Goal: Download file/media

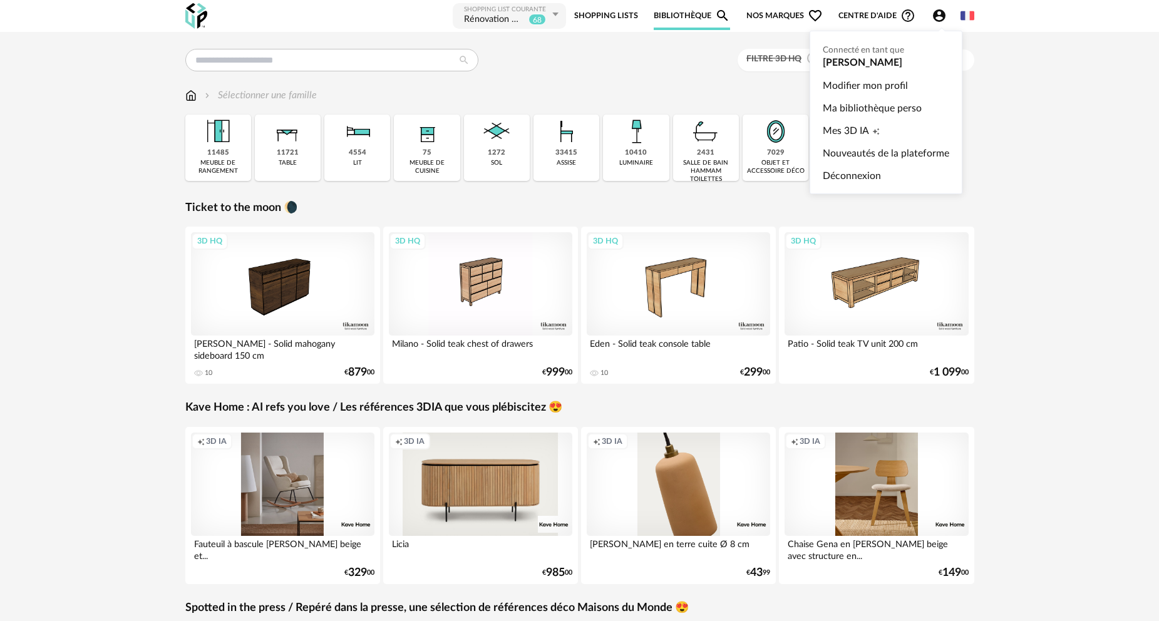
click at [937, 16] on icon "Account Circle icon" at bounding box center [939, 15] width 13 height 13
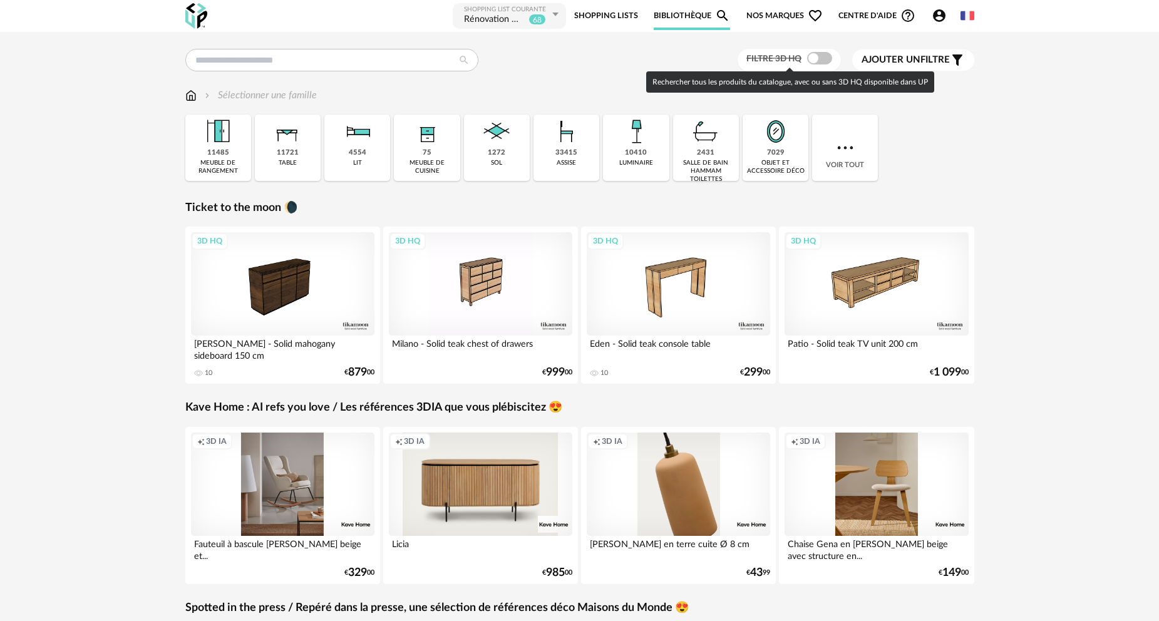
click at [819, 59] on span at bounding box center [819, 58] width 25 height 13
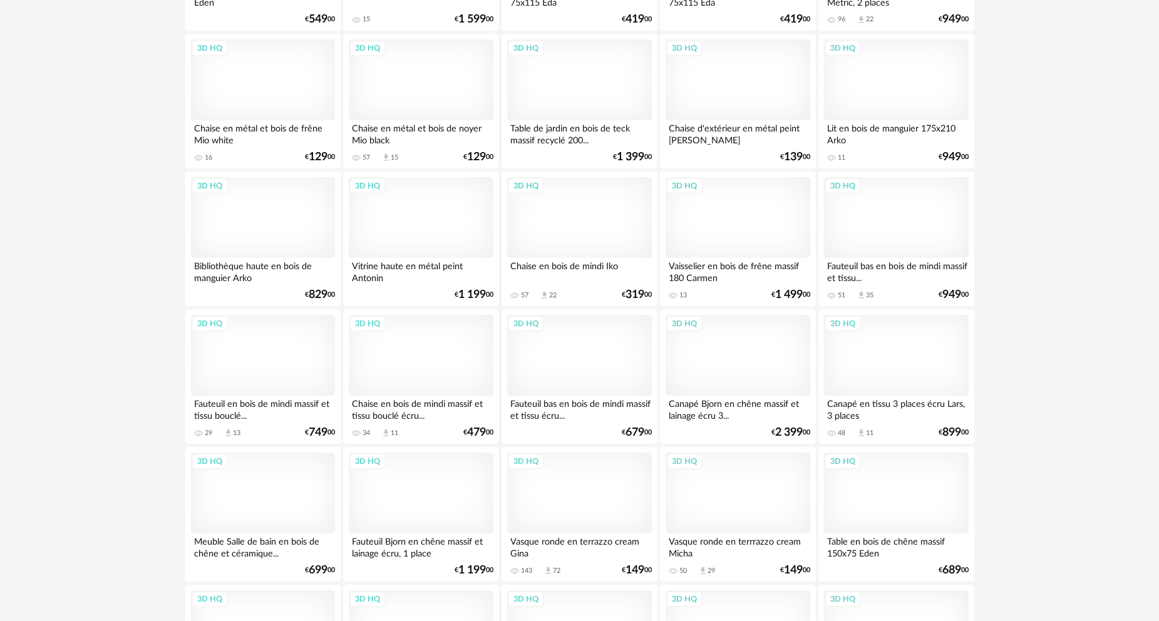
scroll to position [2005, 0]
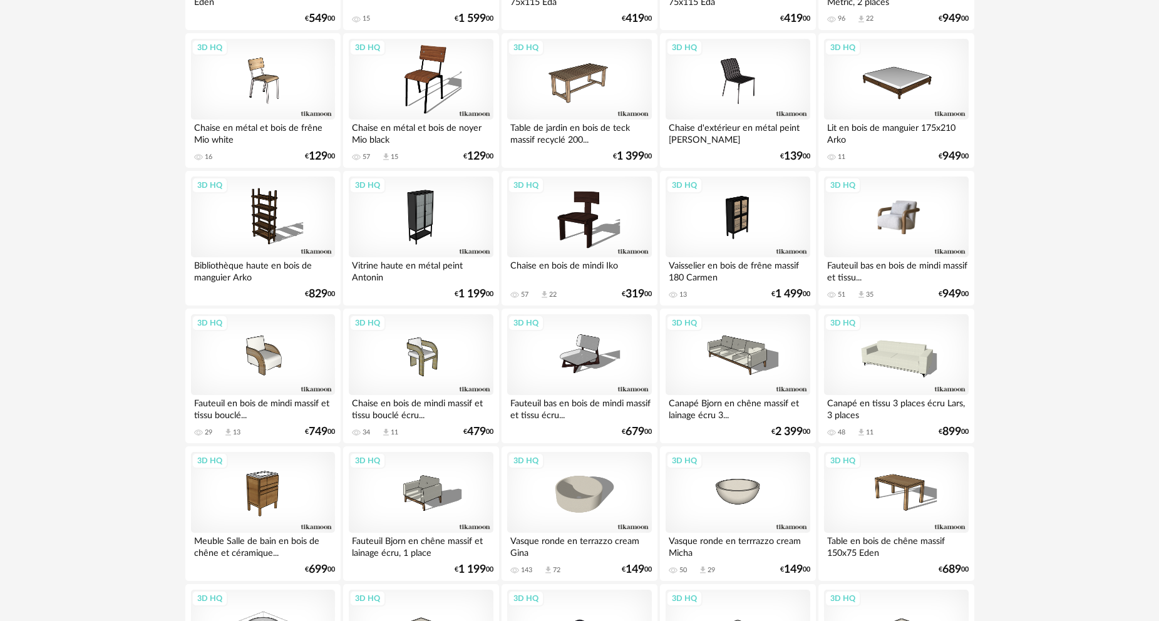
click at [918, 226] on div "3D HQ" at bounding box center [896, 217] width 144 height 81
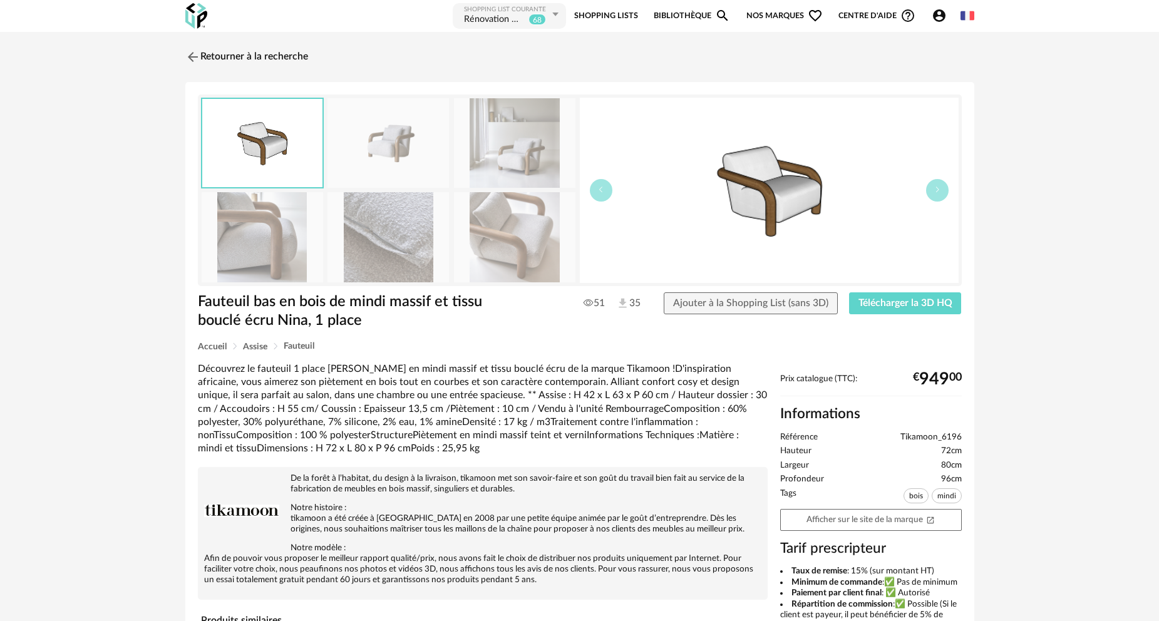
click at [257, 231] on img at bounding box center [262, 237] width 121 height 90
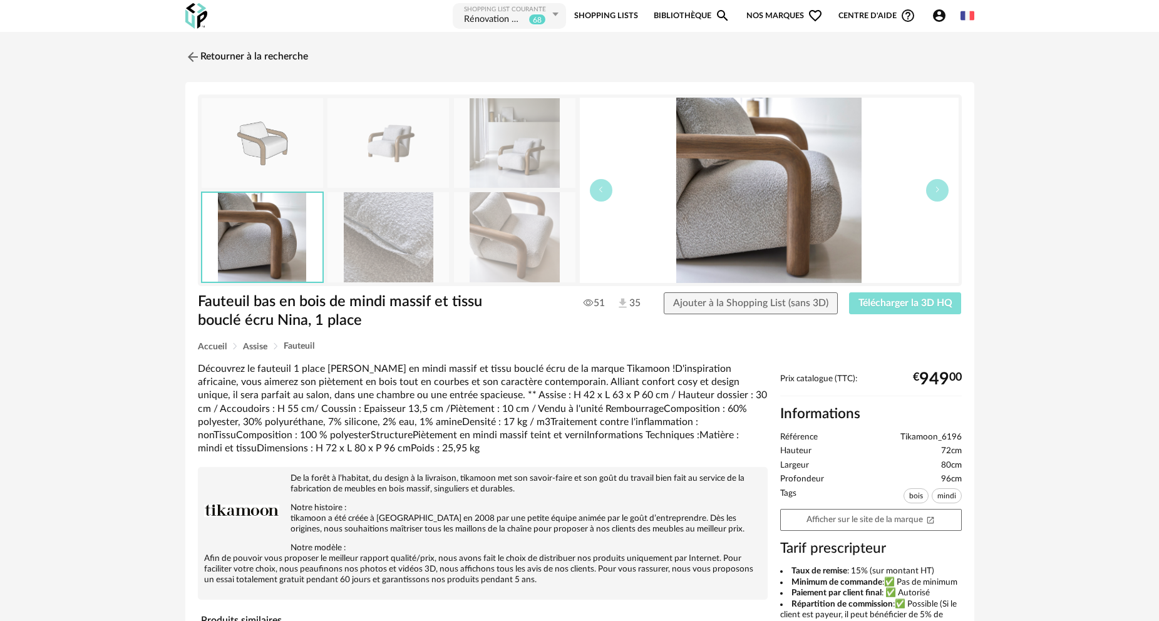
click at [905, 300] on span "Télécharger la 3D HQ" at bounding box center [905, 303] width 94 height 10
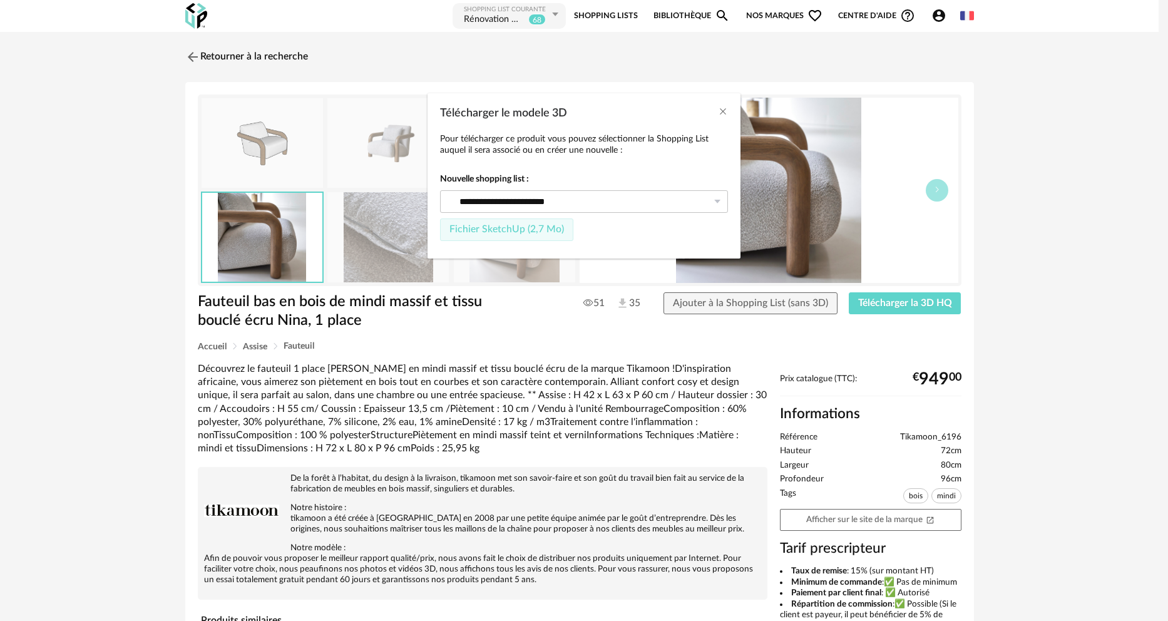
click at [533, 230] on span "Fichier SketchUp (2,7 Mo)" at bounding box center [506, 229] width 115 height 10
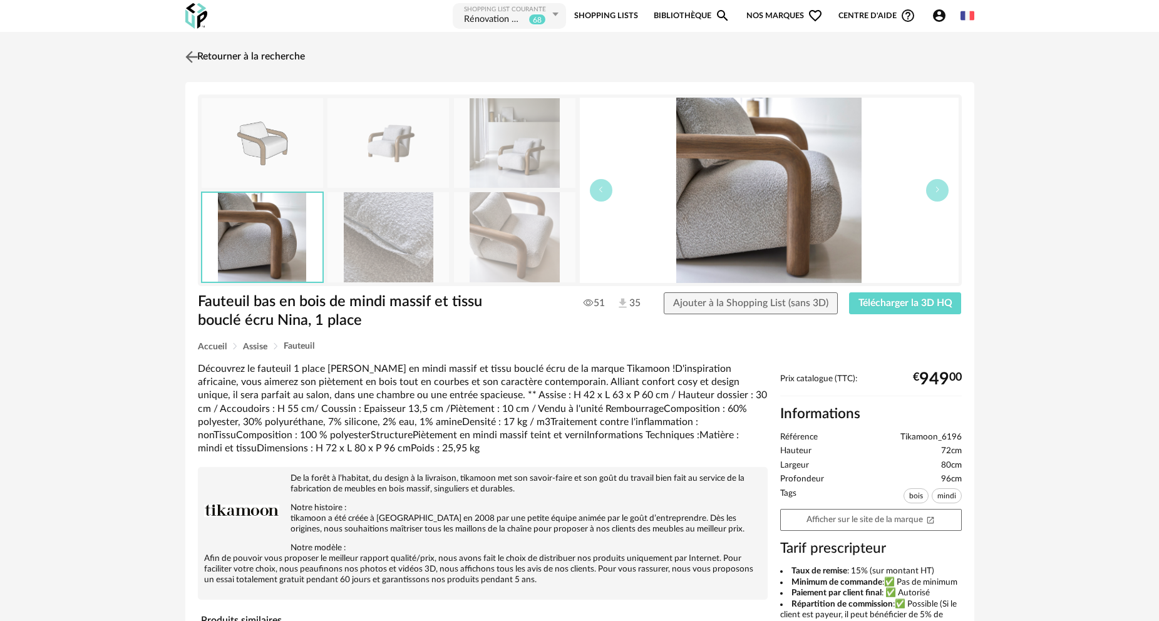
click at [252, 56] on link "Retourner à la recherche" at bounding box center [243, 57] width 123 height 28
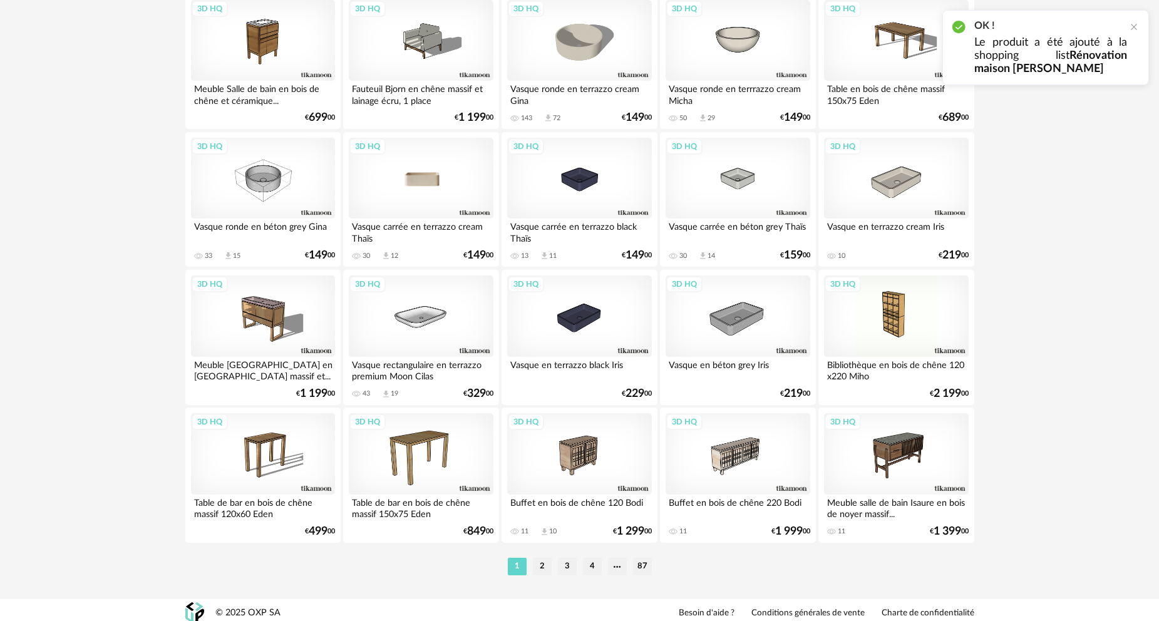
scroll to position [2458, 0]
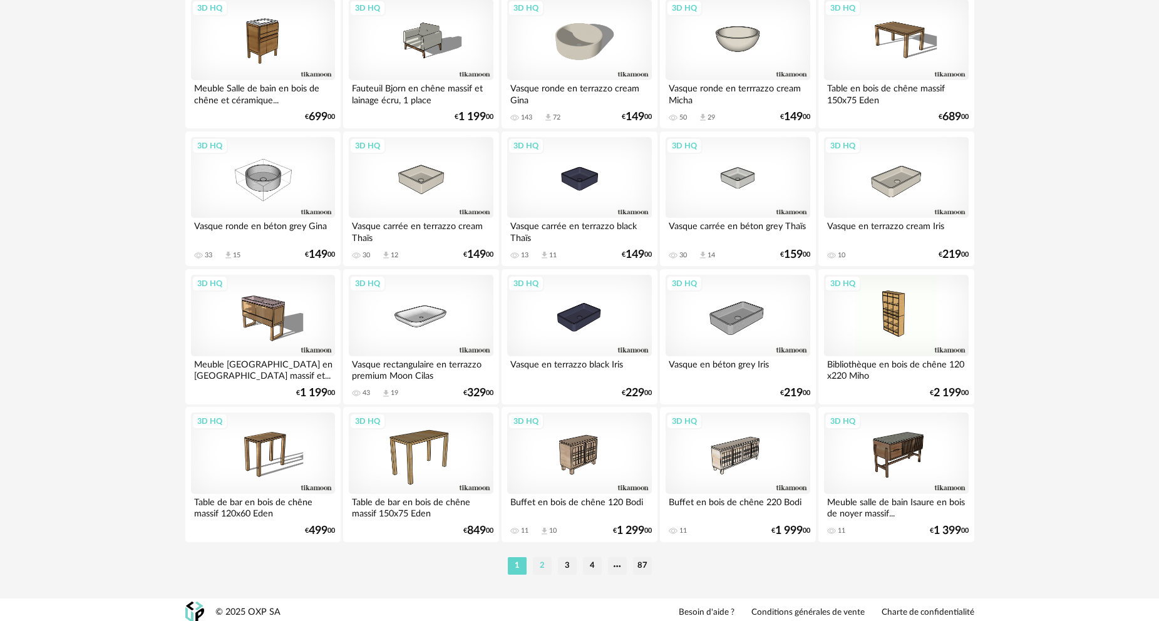
click at [543, 566] on li "2" at bounding box center [542, 566] width 19 height 18
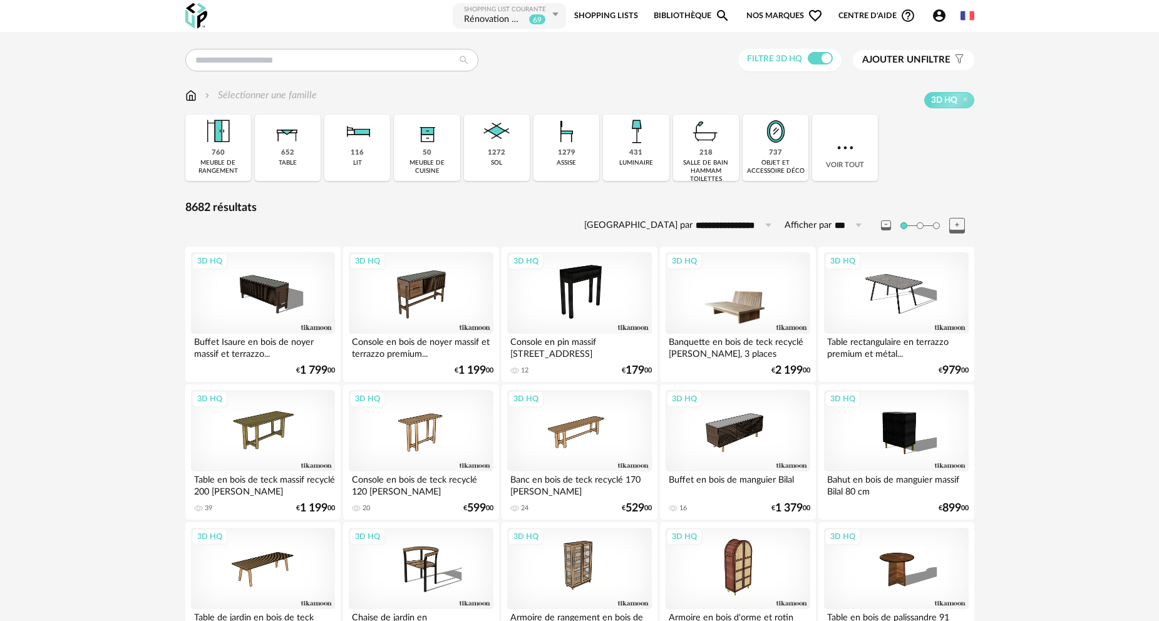
click at [756, 298] on div "3D HQ" at bounding box center [737, 292] width 144 height 81
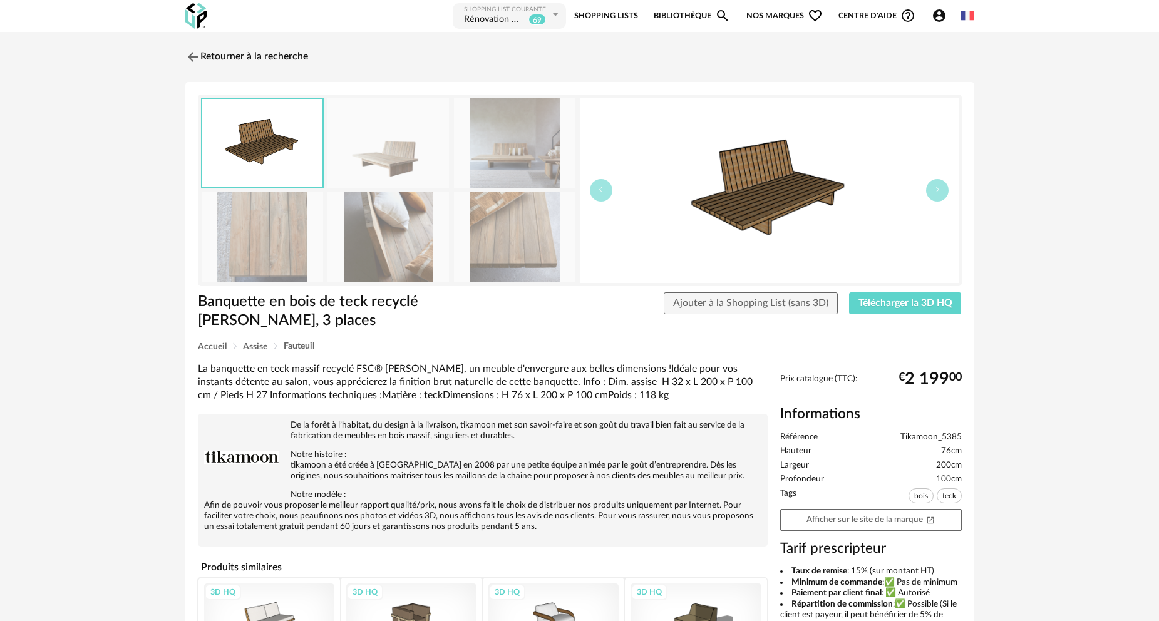
click at [512, 155] on img at bounding box center [514, 143] width 121 height 90
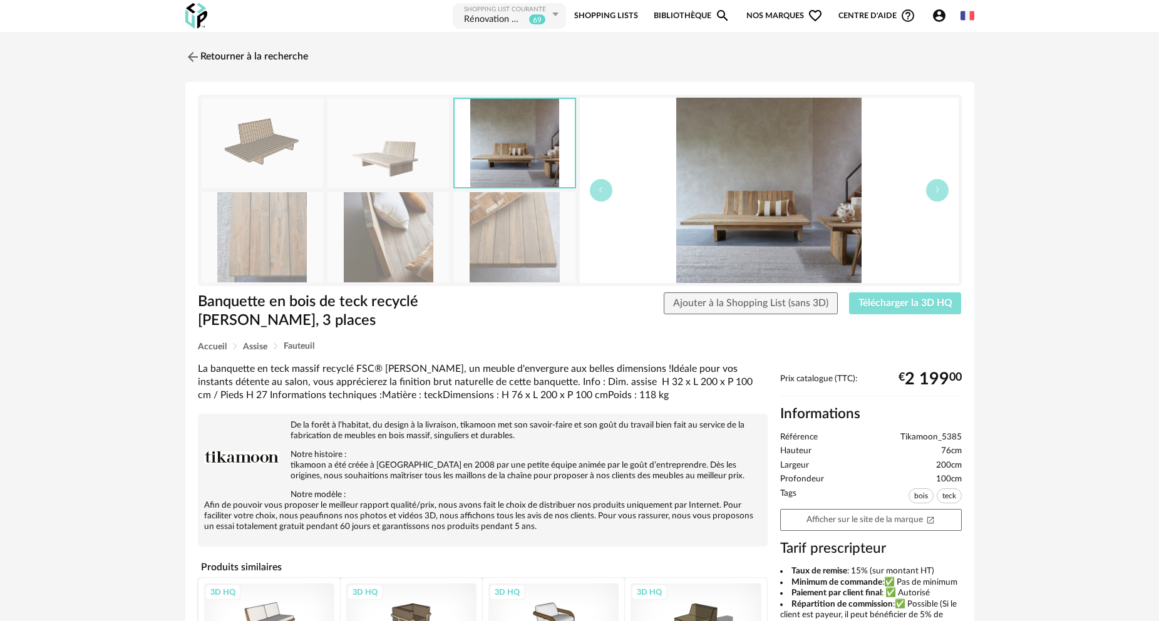
click at [910, 305] on span "Télécharger la 3D HQ" at bounding box center [905, 303] width 94 height 10
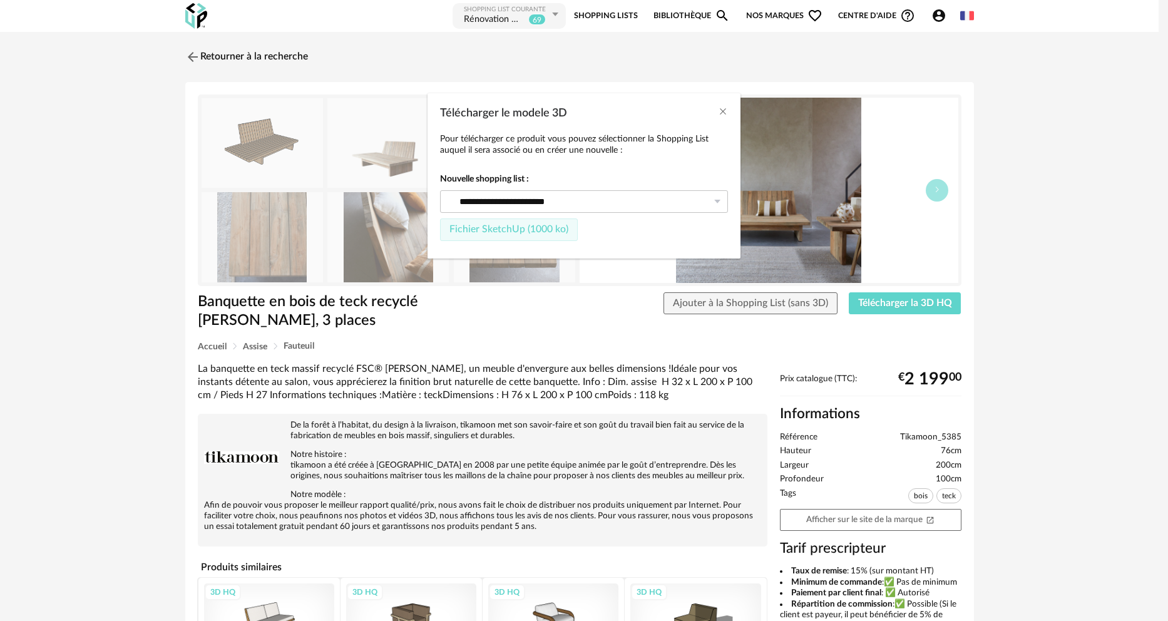
click at [552, 226] on span "Fichier SketchUp (1000 ko)" at bounding box center [508, 229] width 119 height 10
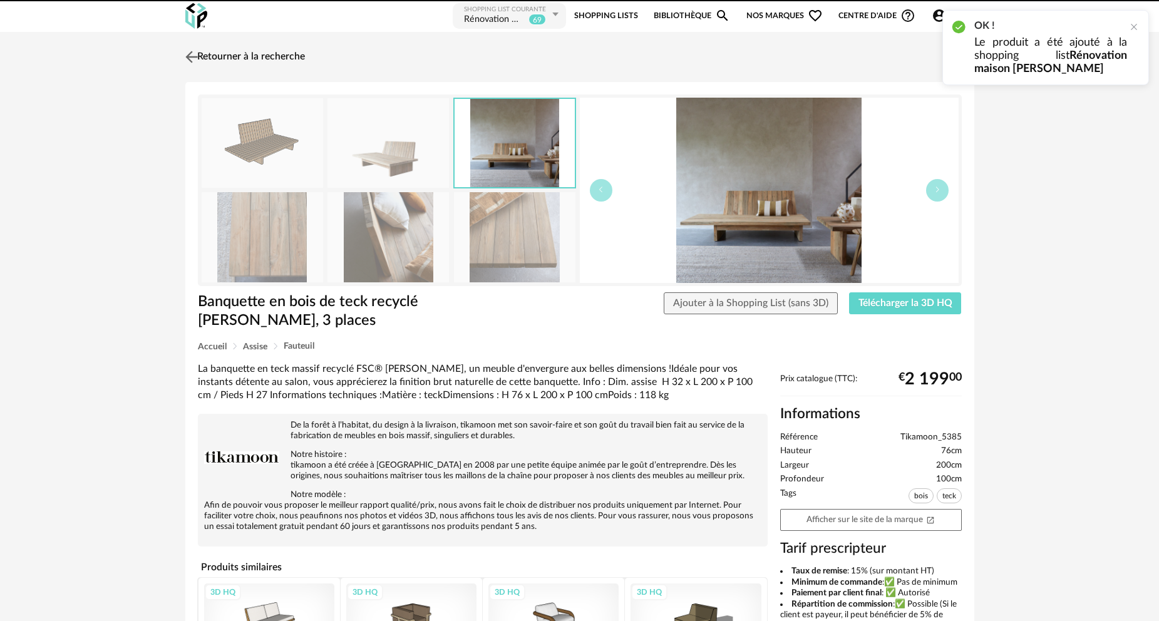
click at [265, 58] on link "Retourner à la recherche" at bounding box center [243, 57] width 123 height 28
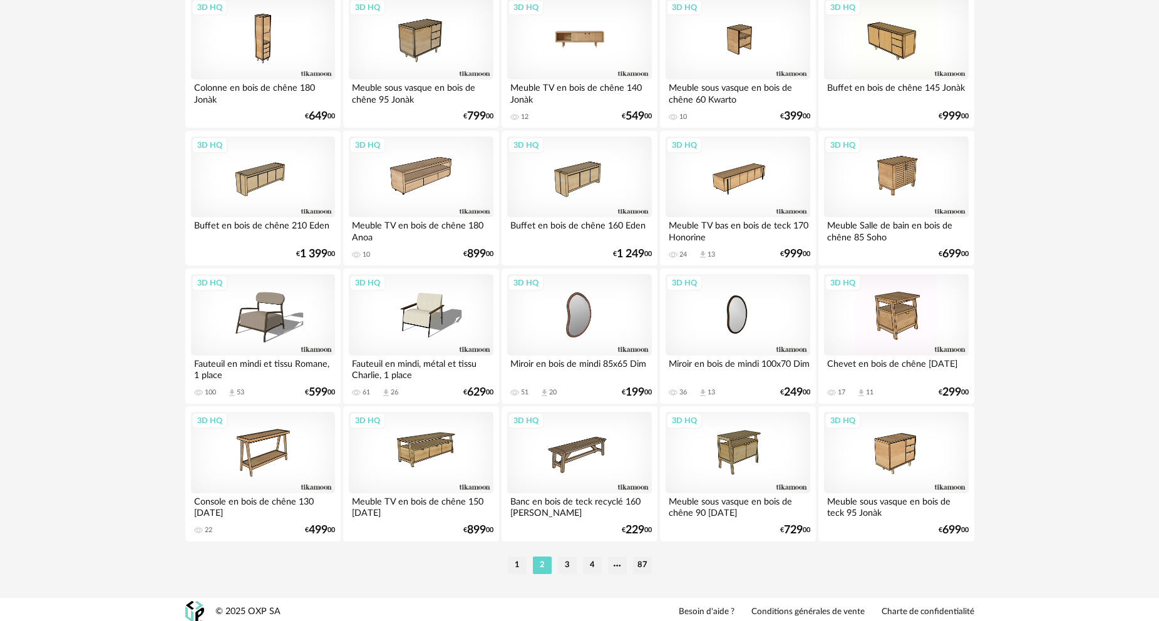
scroll to position [2459, 0]
click at [569, 562] on li "3" at bounding box center [567, 565] width 19 height 18
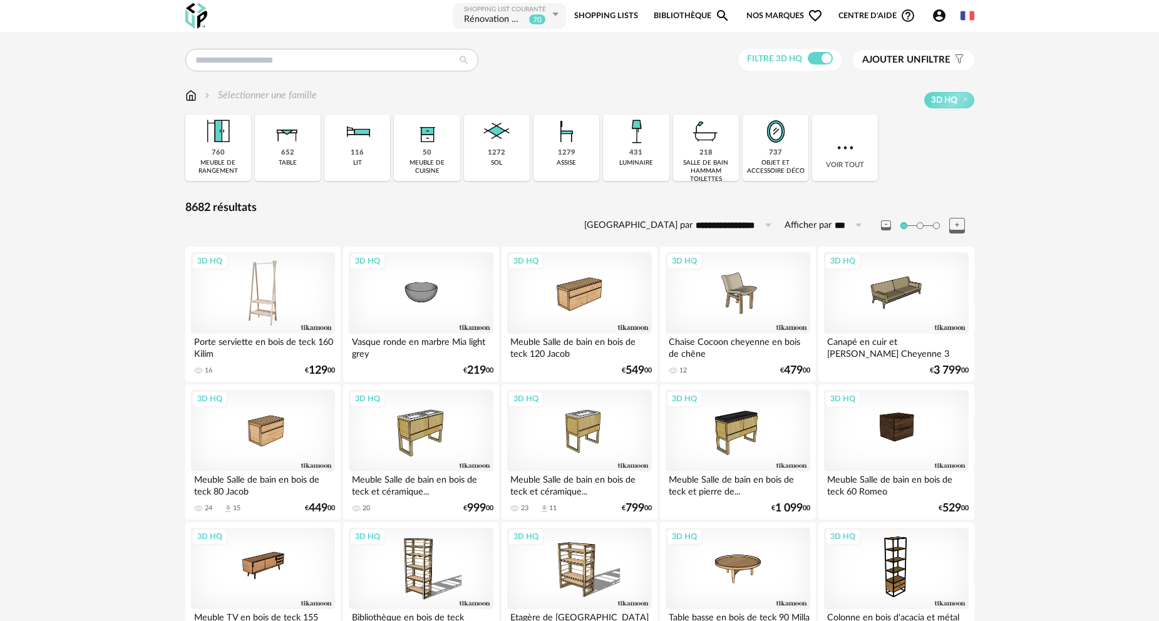
click at [295, 292] on div "3D HQ" at bounding box center [263, 292] width 144 height 81
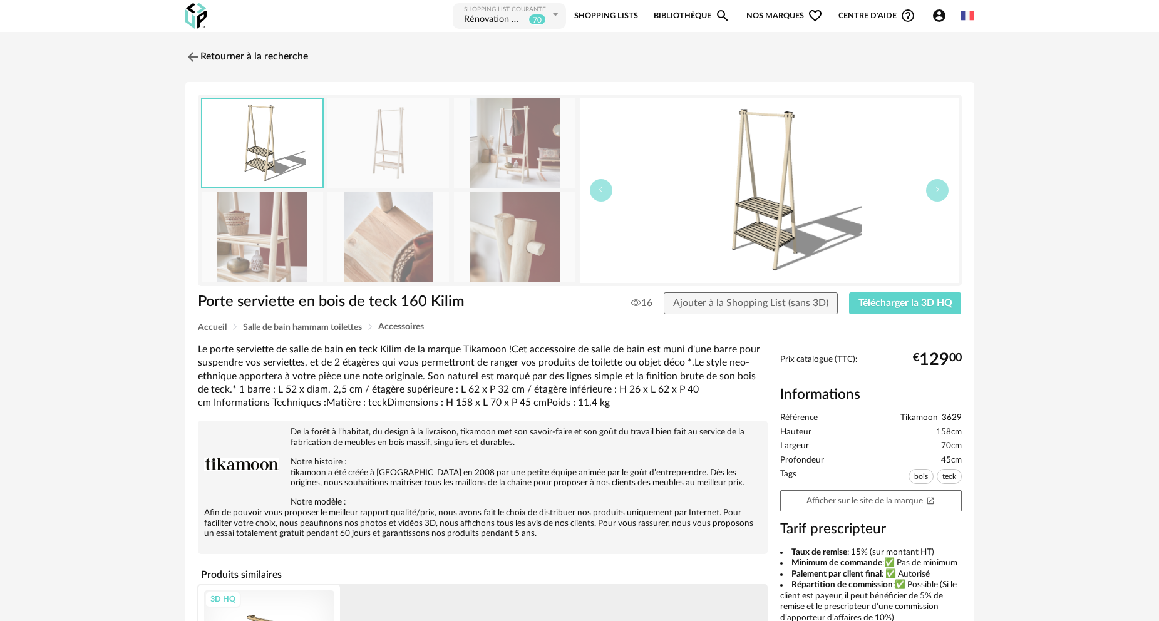
click at [510, 143] on img at bounding box center [514, 143] width 121 height 90
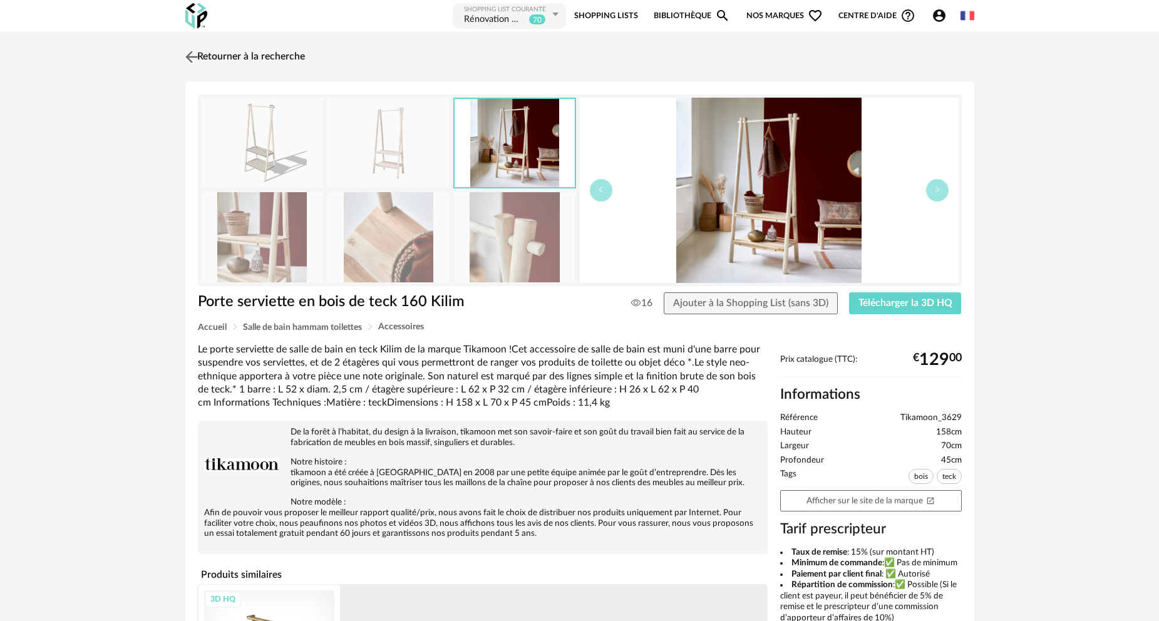
click at [240, 53] on link "Retourner à la recherche" at bounding box center [243, 57] width 123 height 28
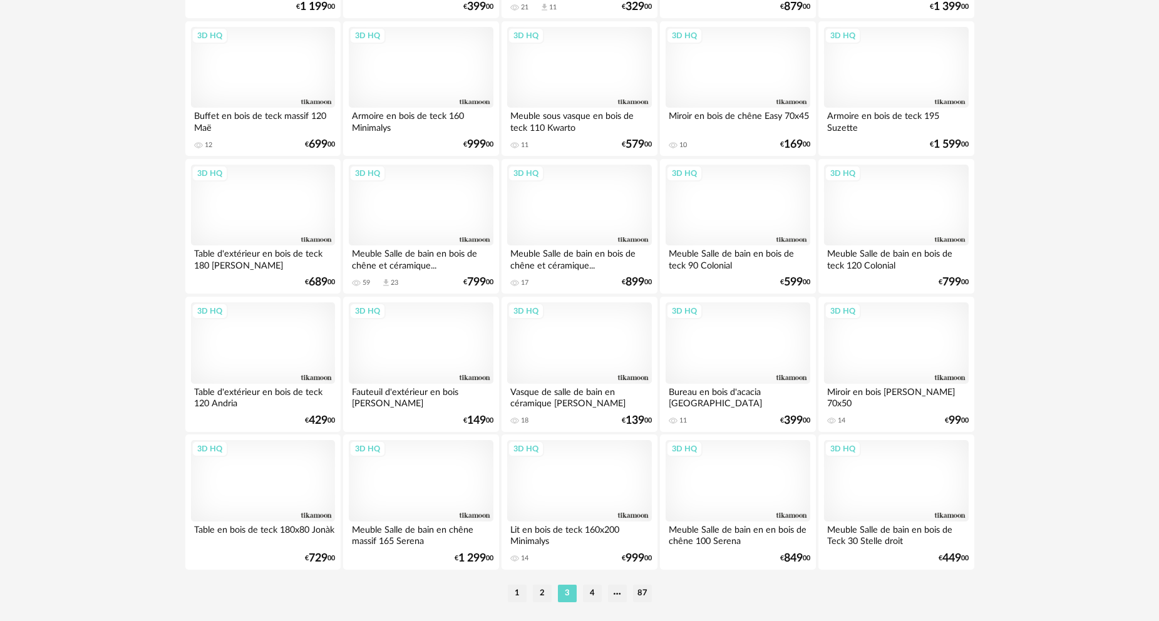
scroll to position [2463, 0]
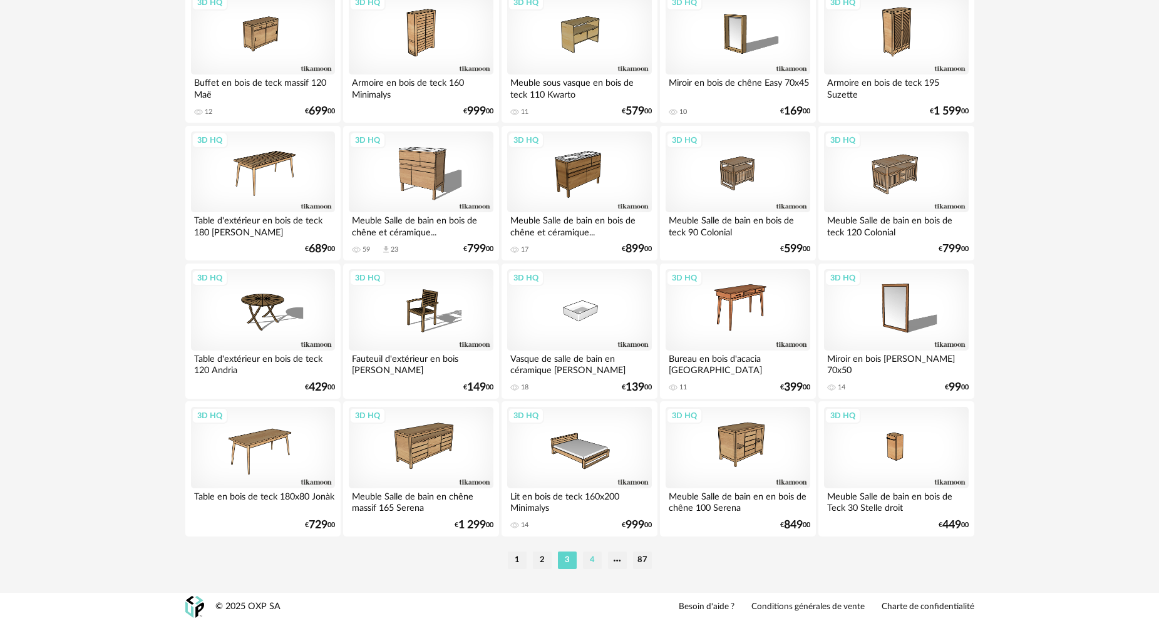
click at [590, 562] on li "4" at bounding box center [592, 561] width 19 height 18
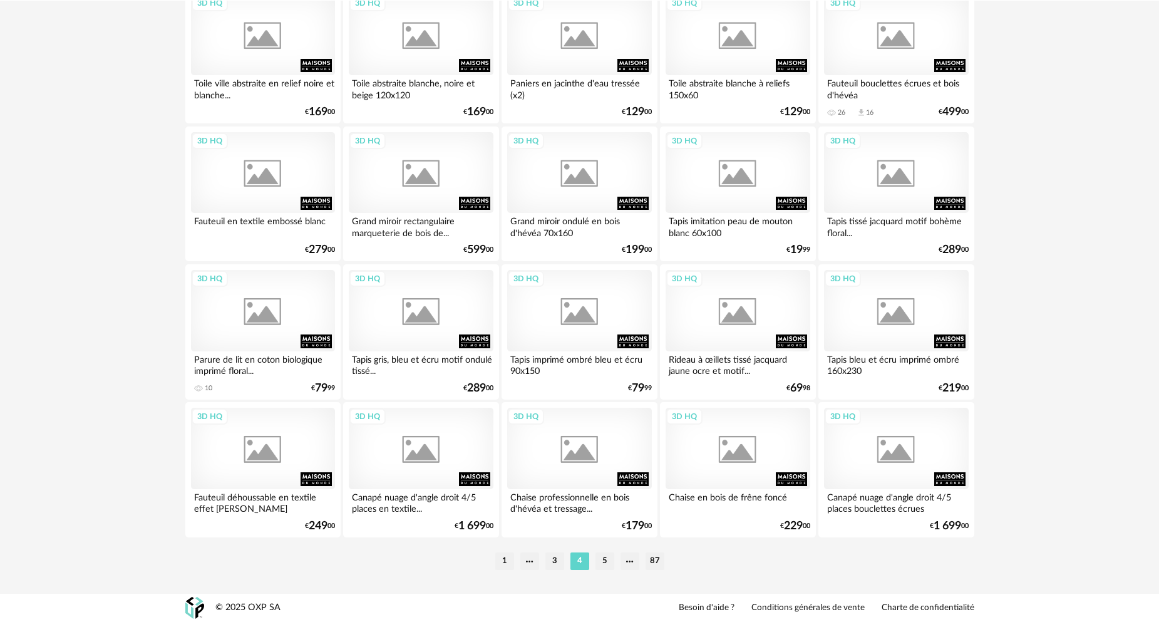
scroll to position [2463, 0]
